Goal: Information Seeking & Learning: Learn about a topic

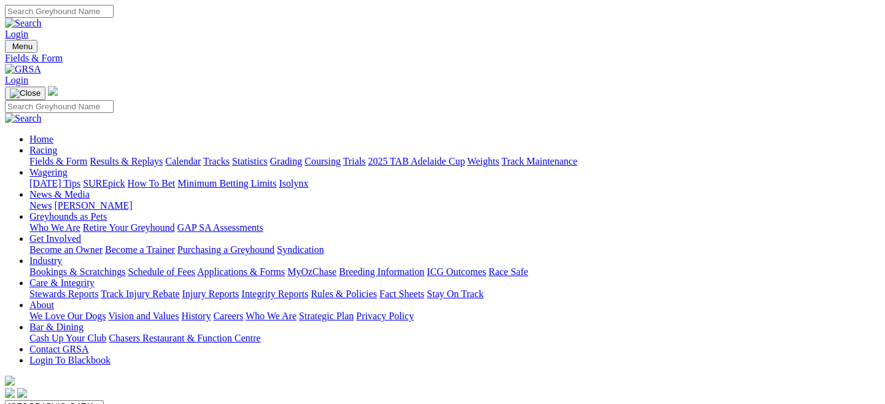
scroll to position [29, 0]
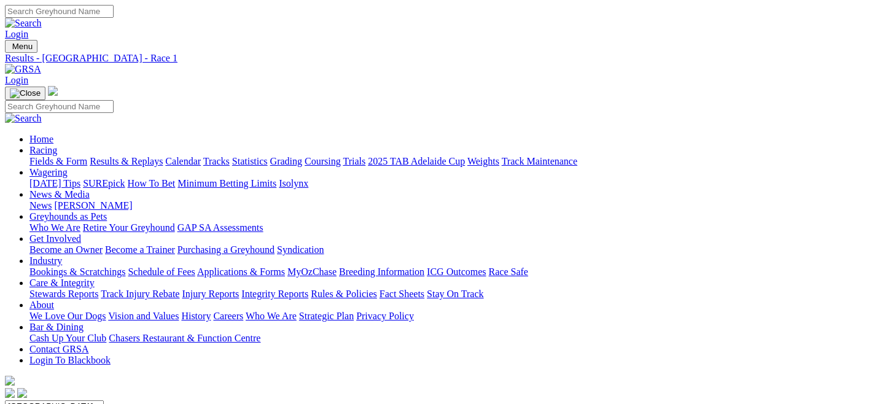
click at [55, 156] on link "Fields & Form" at bounding box center [58, 161] width 58 height 10
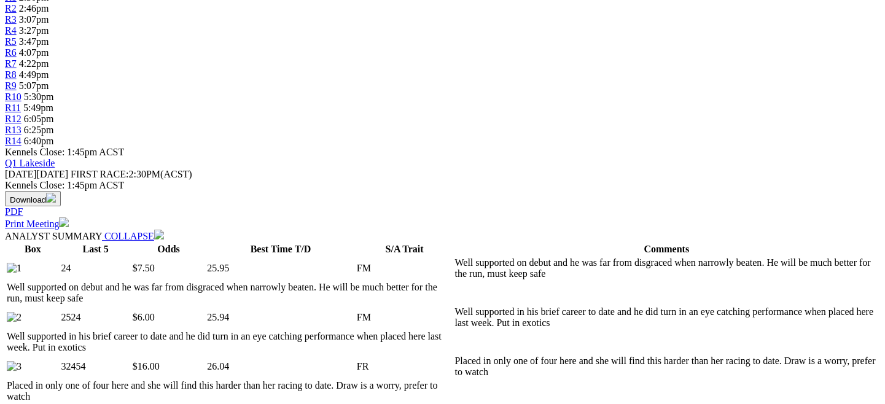
scroll to position [442, 0]
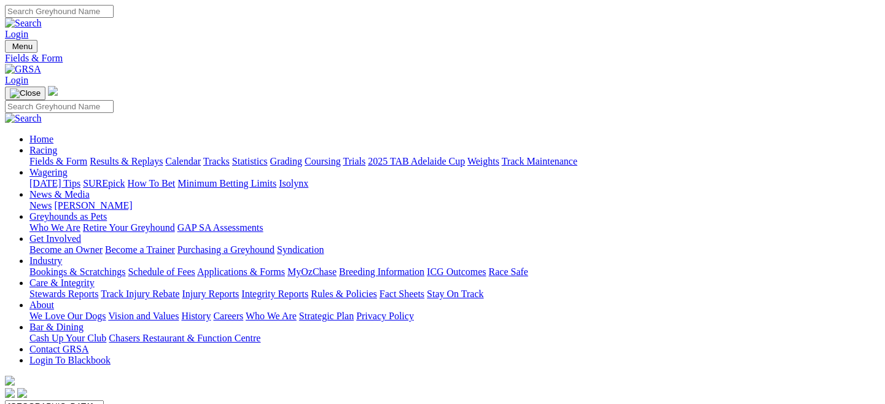
click at [104, 401] on select "South Australia New South Wales Northern Territory Queensland Tasmania Victoria…" at bounding box center [54, 407] width 99 height 12
select select "QLD"
click at [58, 401] on select "South Australia New South Wales Northern Territory Queensland Tasmania Victoria…" at bounding box center [54, 407] width 99 height 12
